Goal: Information Seeking & Learning: Learn about a topic

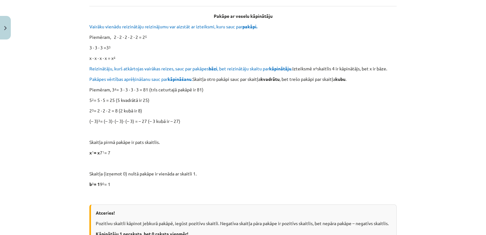
scroll to position [217, 0]
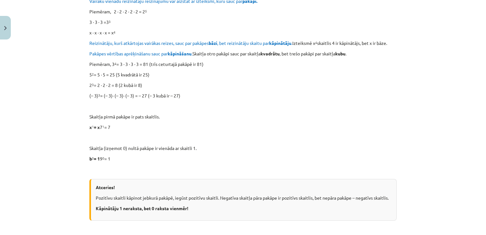
click at [481, 228] on div "Mācību tēma: Matemātikas i - 12. klases 1. ieskaites mācību materiāls (ab) #2 📝…" at bounding box center [243, 117] width 486 height 235
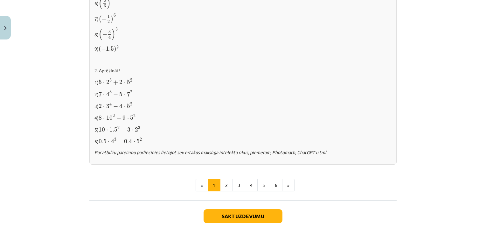
scroll to position [669, 0]
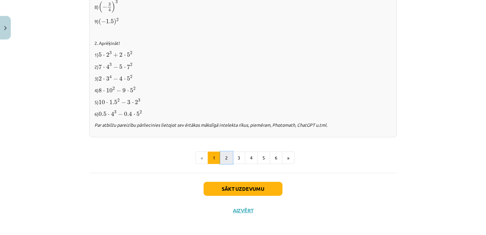
click at [227, 156] on button "2" at bounding box center [226, 158] width 13 height 13
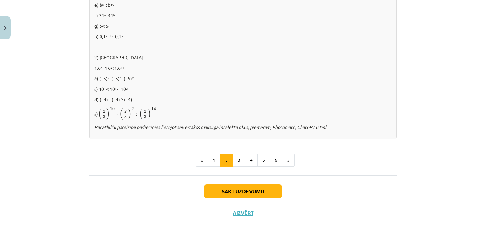
scroll to position [440, 0]
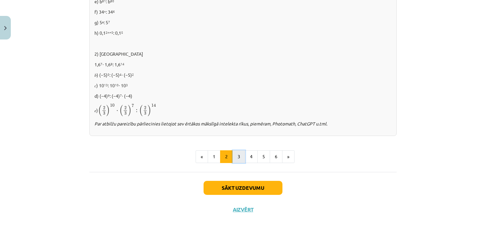
click at [240, 153] on button "3" at bounding box center [239, 156] width 13 height 13
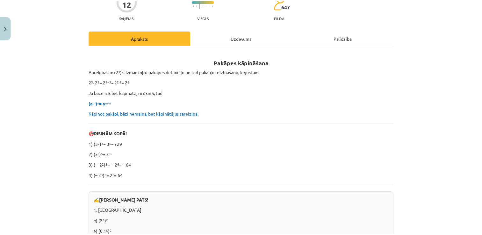
scroll to position [0, 0]
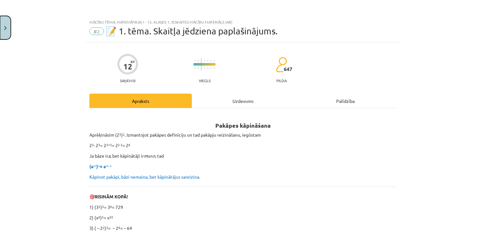
click at [6, 29] on img "Close" at bounding box center [5, 28] width 3 height 4
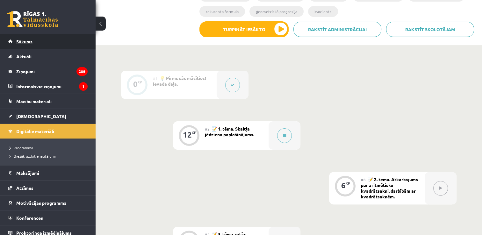
click at [41, 42] on link "Sākums" at bounding box center [47, 41] width 79 height 15
